Goal: Transaction & Acquisition: Book appointment/travel/reservation

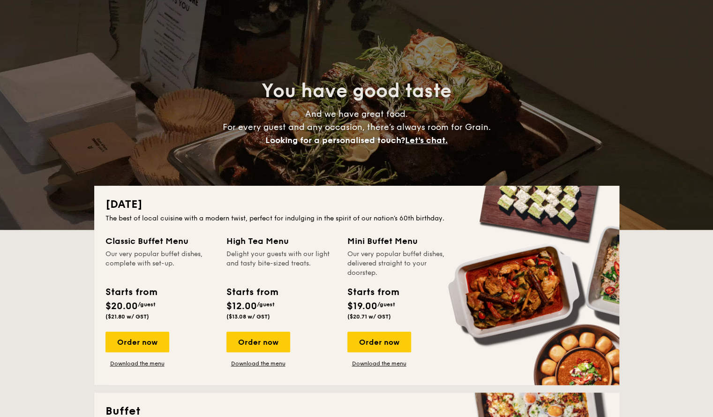
scroll to position [47, 0]
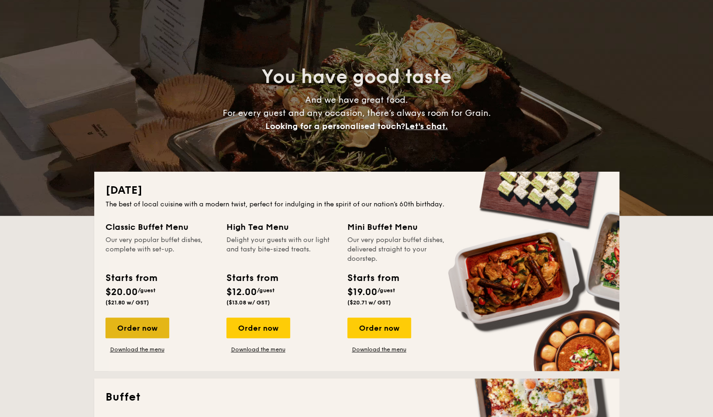
click at [139, 323] on div "Order now" at bounding box center [138, 328] width 64 height 21
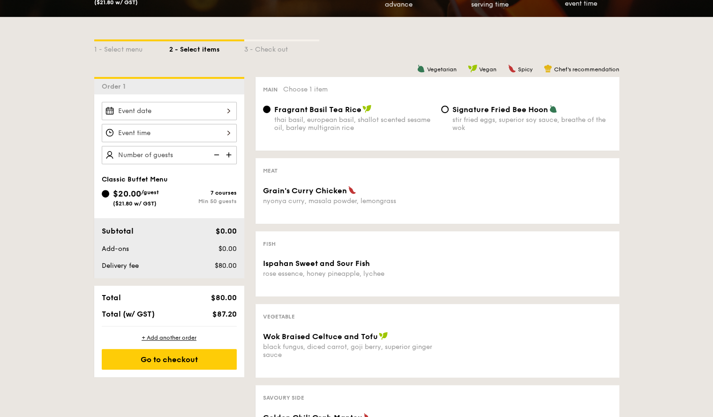
scroll to position [188, 0]
click at [197, 109] on div at bounding box center [169, 111] width 135 height 18
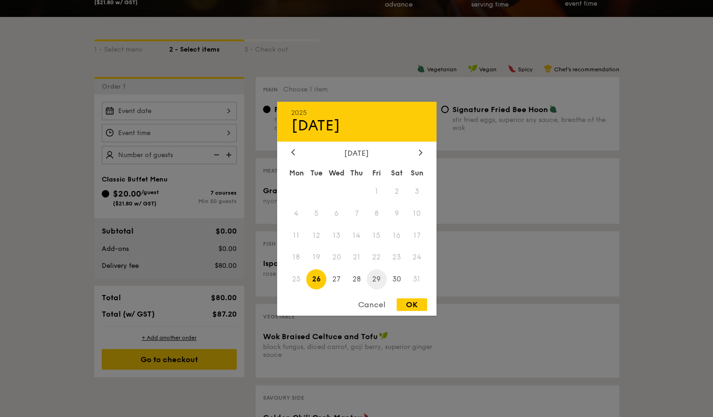
click at [376, 281] on span "29" at bounding box center [377, 279] width 20 height 20
click at [410, 311] on div "OK" at bounding box center [412, 304] width 30 height 13
type input "[DATE]"
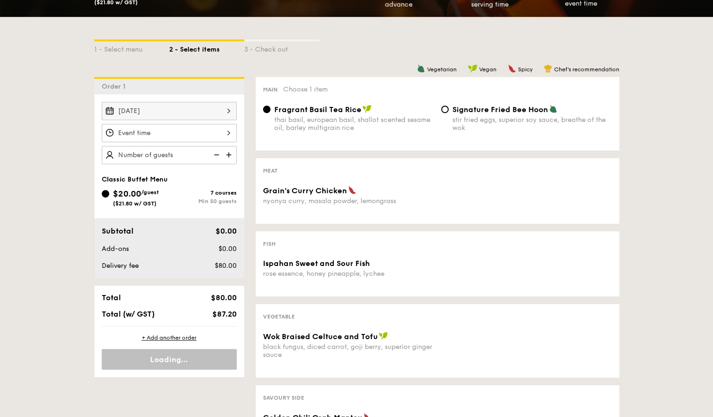
click at [410, 305] on div "OK" at bounding box center [412, 304] width 30 height 13
click at [180, 129] on div "12 1 2 3 4 5 6 7 8 9 10 11 00 15 30 45 am pm Cancel OK" at bounding box center [169, 133] width 135 height 18
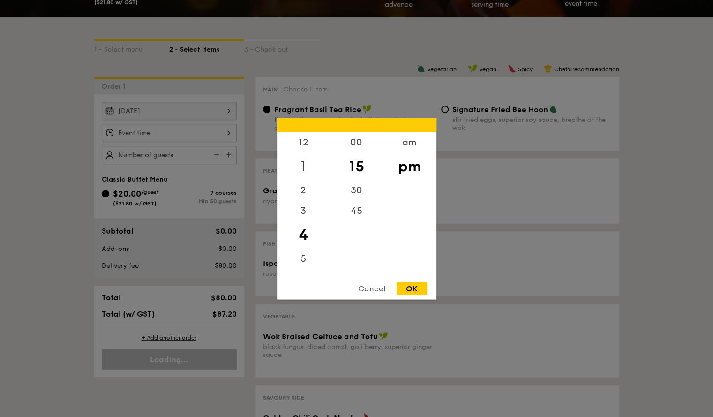
click at [300, 164] on div "1" at bounding box center [303, 165] width 53 height 27
click at [309, 146] on div "12" at bounding box center [303, 145] width 53 height 27
click at [348, 143] on div "00" at bounding box center [356, 145] width 53 height 27
click at [409, 285] on div "OK" at bounding box center [412, 288] width 30 height 13
type input "12:00PM"
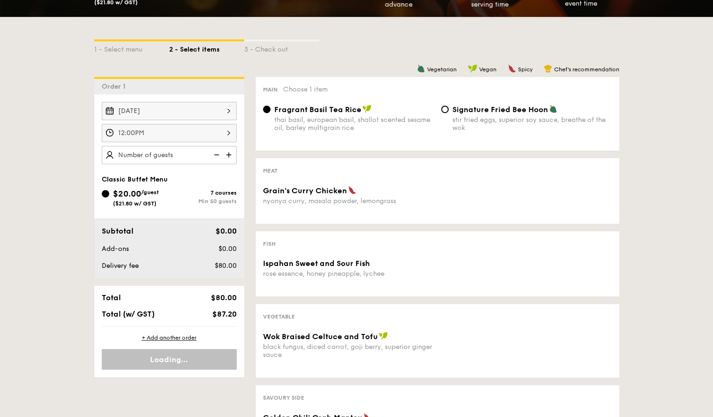
drag, startPoint x: 150, startPoint y: 159, endPoint x: 155, endPoint y: 159, distance: 5.2
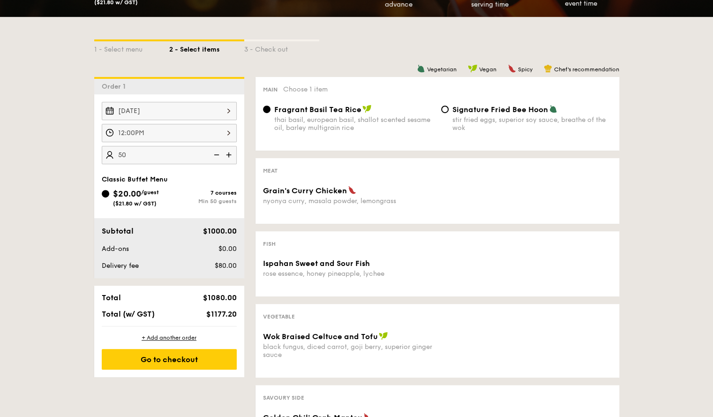
click at [131, 154] on input "50" at bounding box center [169, 155] width 135 height 18
drag, startPoint x: 209, startPoint y: 152, endPoint x: 217, endPoint y: 153, distance: 7.6
click at [210, 152] on img at bounding box center [216, 155] width 14 height 18
click at [217, 153] on img at bounding box center [216, 155] width 14 height 18
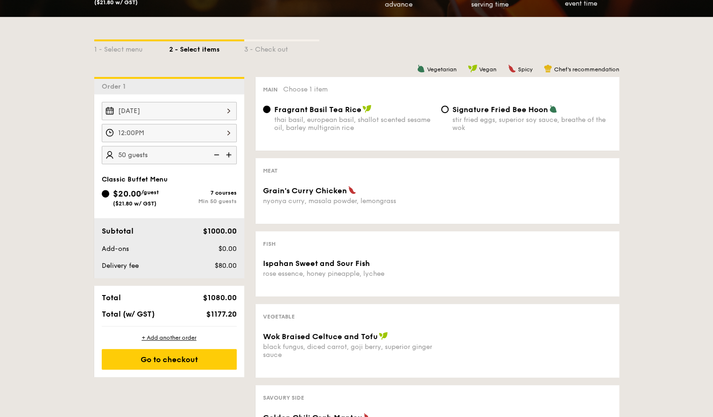
click at [217, 153] on img at bounding box center [216, 155] width 14 height 18
click at [129, 154] on input "50" at bounding box center [169, 155] width 135 height 18
type input "50"
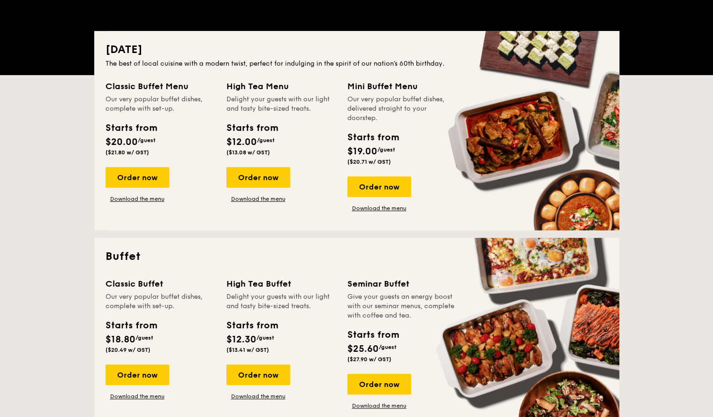
scroll to position [47, 0]
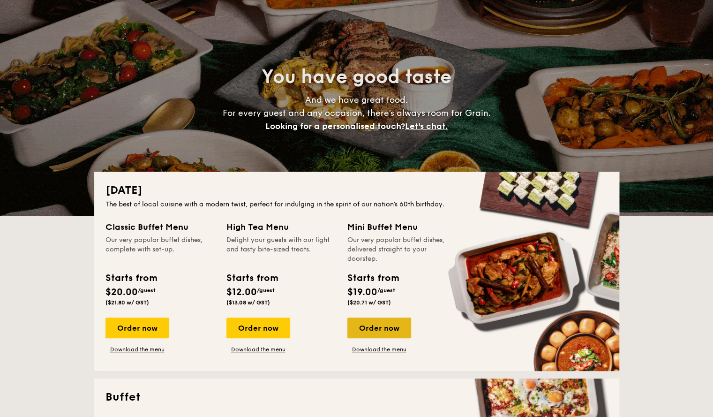
click at [380, 328] on div "Order now" at bounding box center [380, 328] width 64 height 21
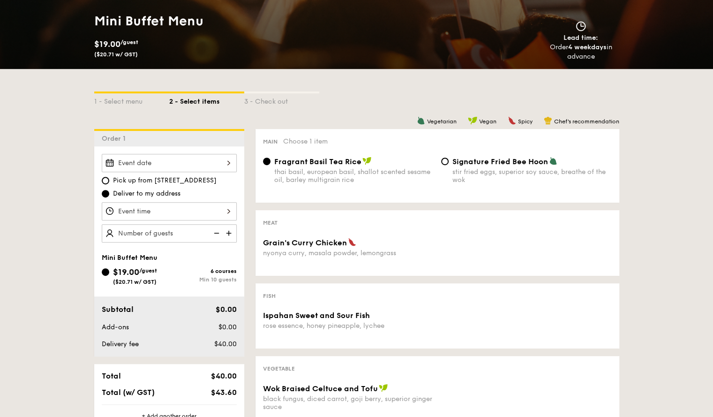
scroll to position [188, 0]
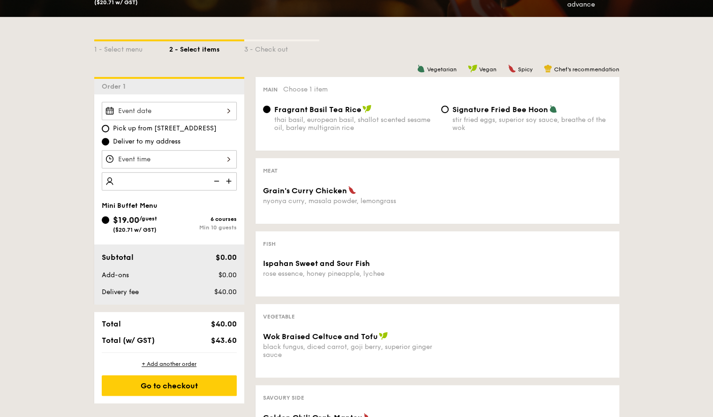
click at [227, 179] on img at bounding box center [230, 181] width 14 height 18
click at [217, 179] on img at bounding box center [216, 181] width 14 height 18
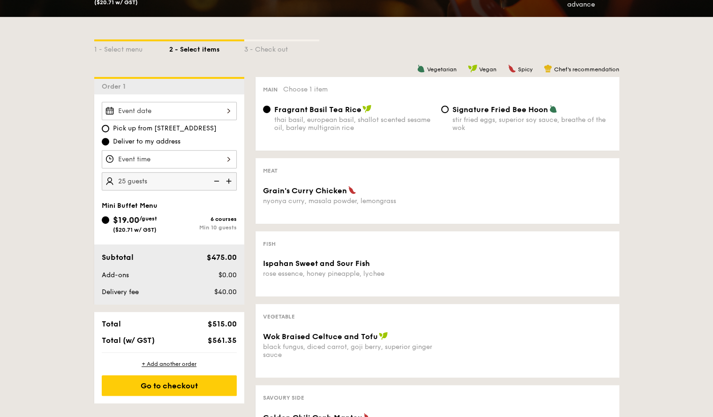
type input "20 guests"
click at [209, 156] on div at bounding box center [169, 159] width 135 height 18
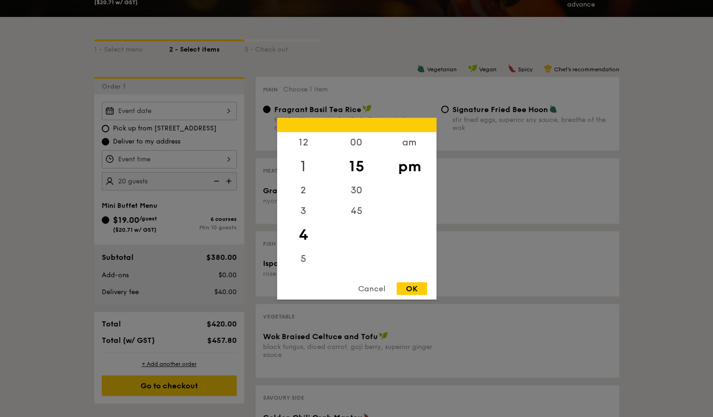
click at [298, 163] on div "1" at bounding box center [303, 165] width 53 height 27
click at [306, 139] on div "12" at bounding box center [303, 145] width 53 height 27
click at [346, 144] on div "00" at bounding box center [356, 145] width 53 height 27
click at [412, 286] on div "OK" at bounding box center [412, 288] width 30 height 13
type input "12:00PM"
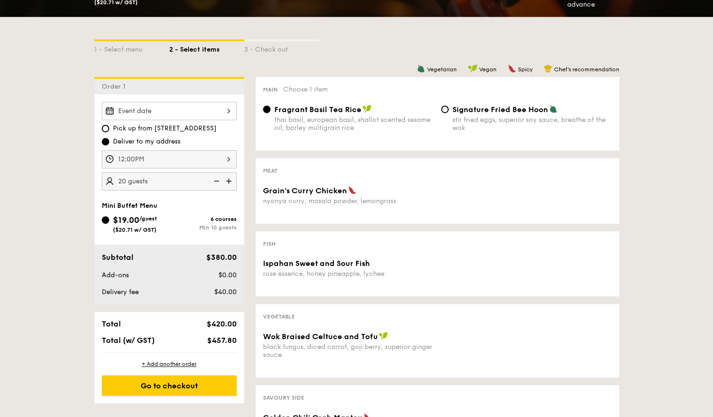
click at [197, 115] on div at bounding box center [169, 111] width 135 height 18
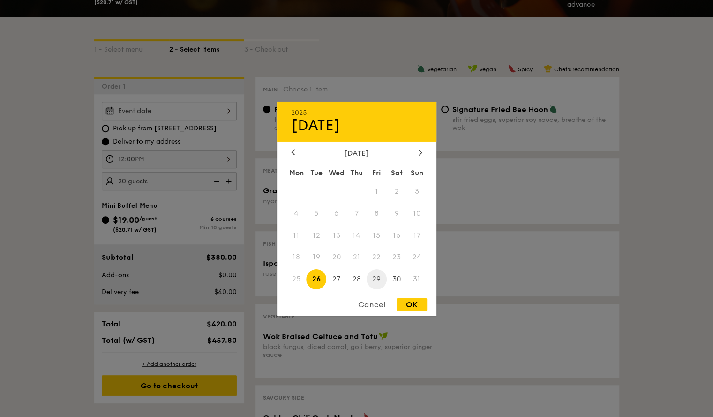
click at [376, 278] on span "29" at bounding box center [377, 279] width 20 height 20
click at [409, 307] on div "OK" at bounding box center [412, 304] width 30 height 13
type input "[DATE]"
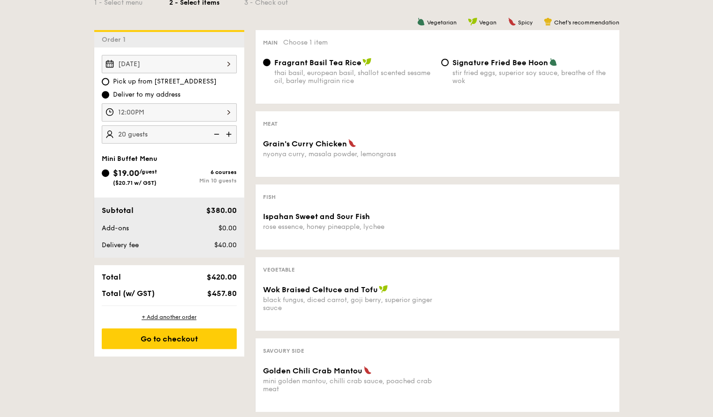
scroll to position [281, 0]
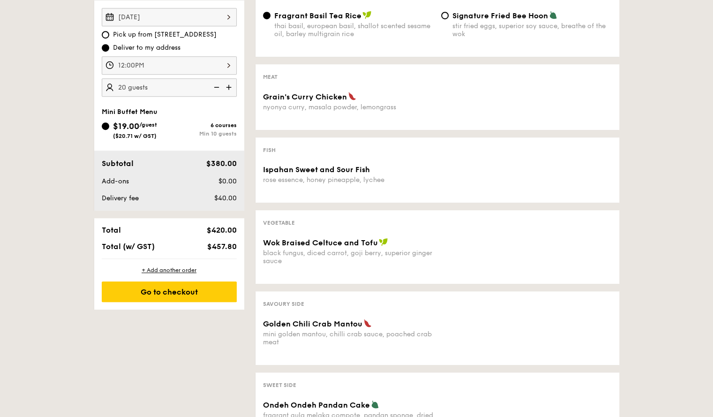
scroll to position [47, 0]
